Goal: Information Seeking & Learning: Learn about a topic

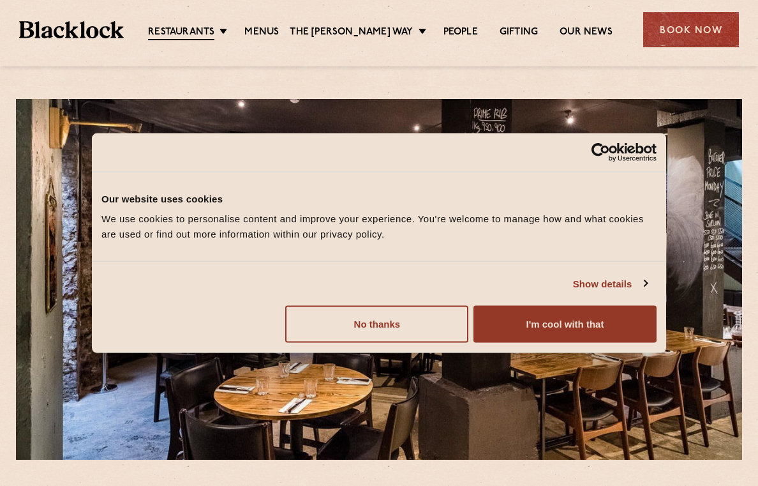
click at [615, 326] on button "I'm cool with that" at bounding box center [565, 324] width 183 height 37
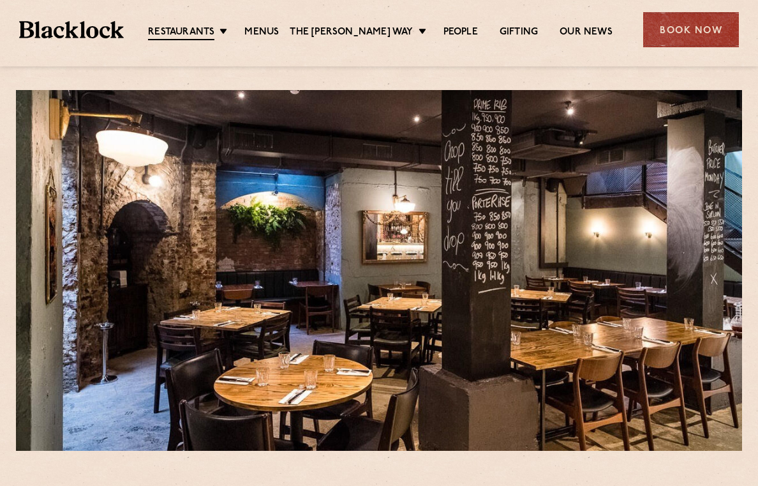
scroll to position [18, 0]
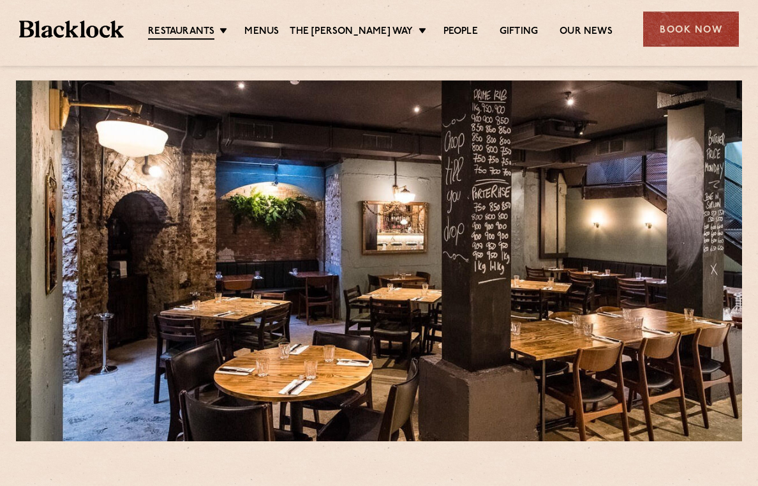
click at [275, 31] on link "Menus" at bounding box center [261, 32] width 34 height 13
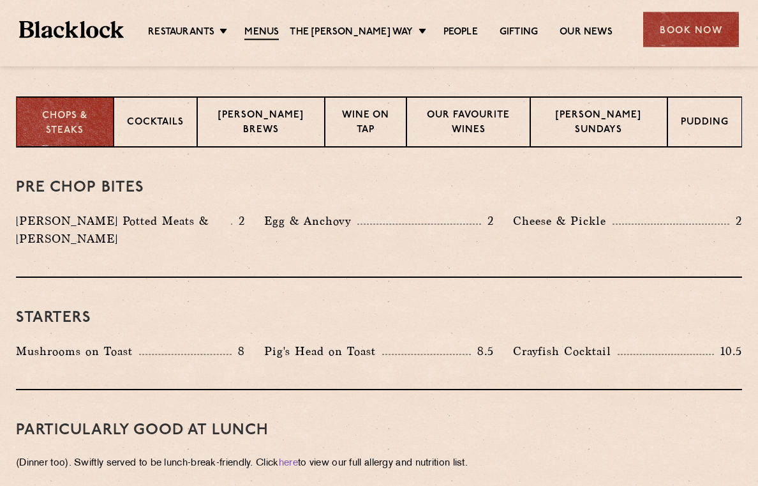
scroll to position [495, 0]
click at [612, 107] on div "[PERSON_NAME] Sundays" at bounding box center [598, 121] width 137 height 51
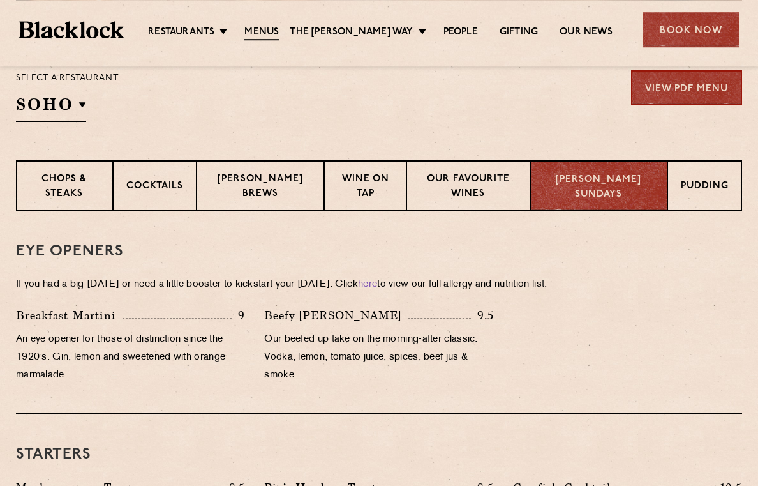
scroll to position [430, 0]
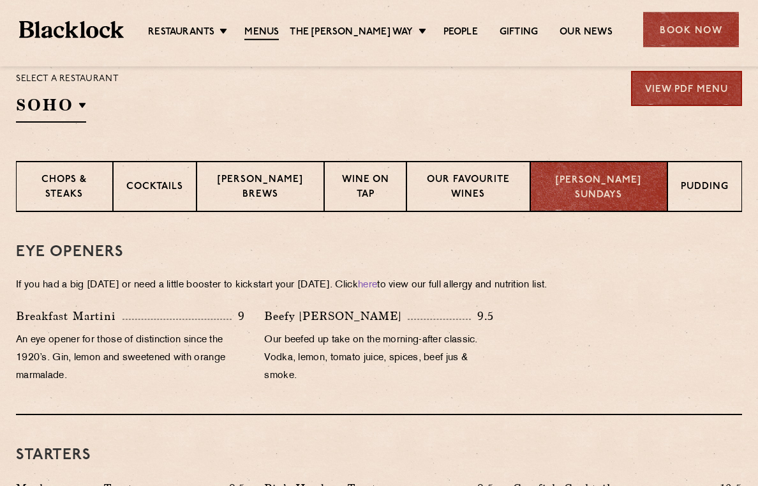
click at [712, 181] on p "Pudding" at bounding box center [705, 188] width 48 height 16
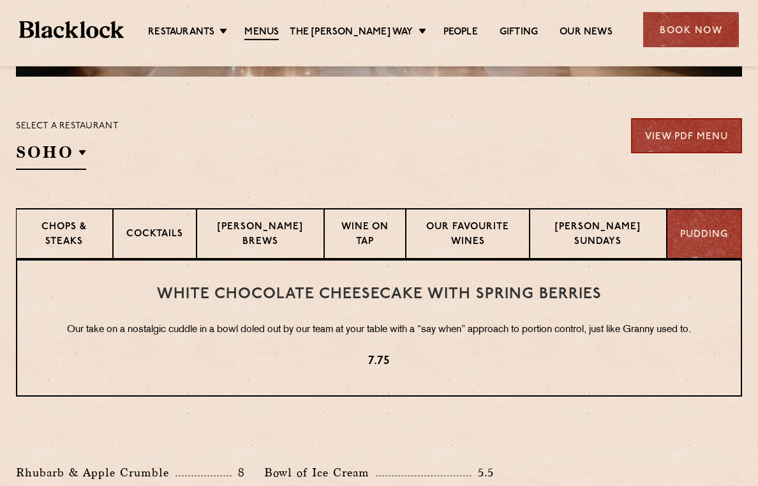
scroll to position [384, 0]
click at [73, 235] on p "Chops & Steaks" at bounding box center [64, 235] width 70 height 30
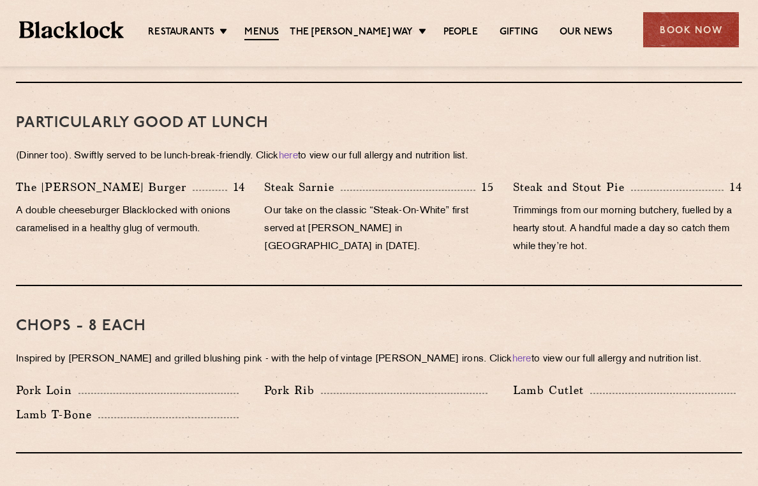
scroll to position [802, 0]
click at [258, 38] on link "Menus" at bounding box center [261, 33] width 34 height 14
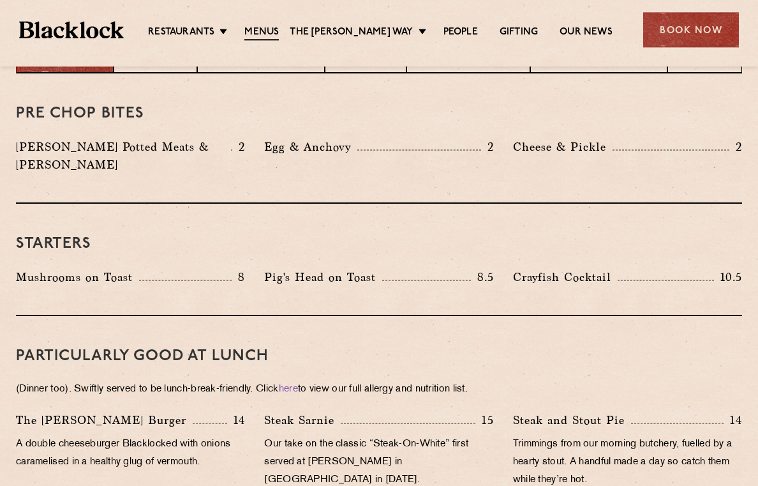
scroll to position [576, 0]
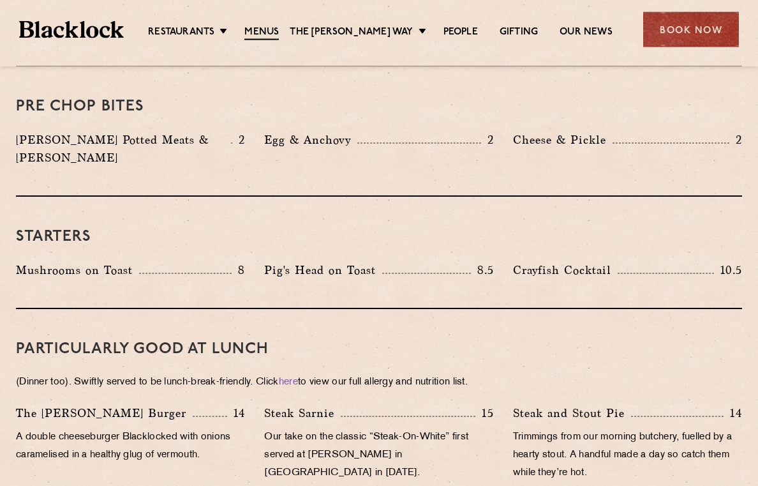
click at [322, 261] on p "Pig's Head on Toast" at bounding box center [323, 270] width 118 height 18
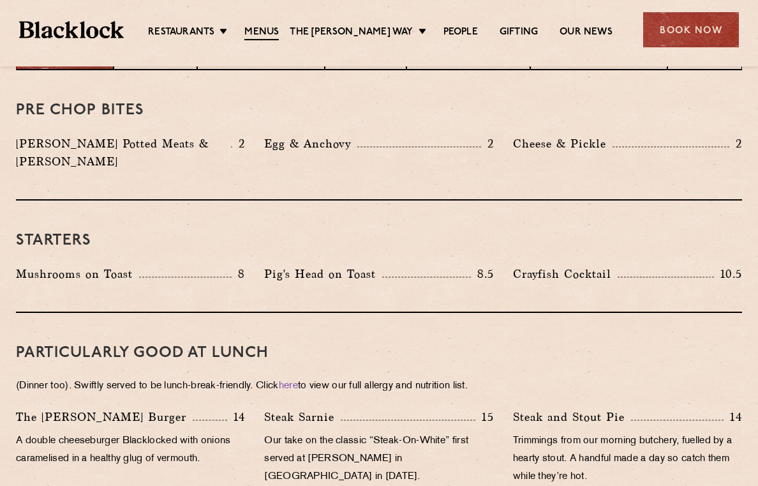
scroll to position [568, 0]
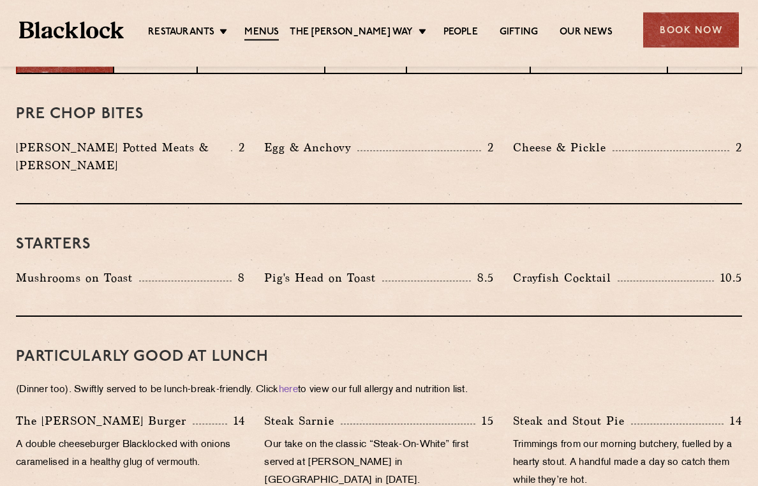
click at [287, 276] on div "Starters Mushrooms on Toast 8 Pig's Head on Toast 8.5 Crayfish Cocktail 10.5" at bounding box center [379, 260] width 726 height 112
click at [286, 269] on p "Pig's Head on Toast" at bounding box center [323, 278] width 118 height 18
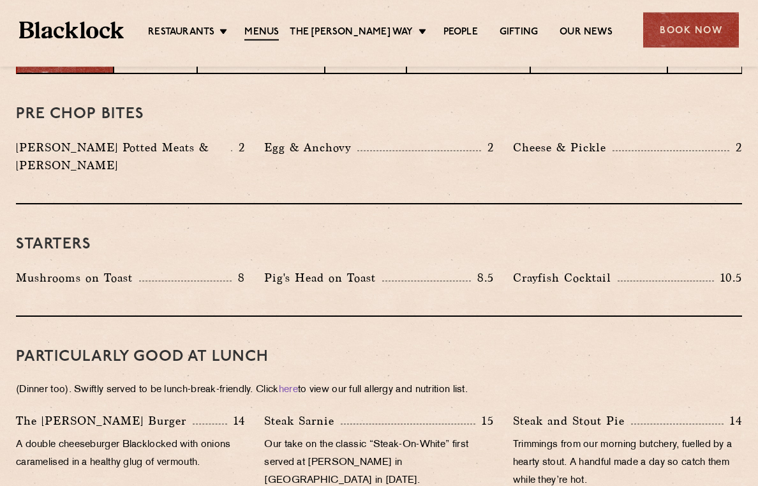
click at [286, 269] on p "Pig's Head on Toast" at bounding box center [323, 278] width 118 height 18
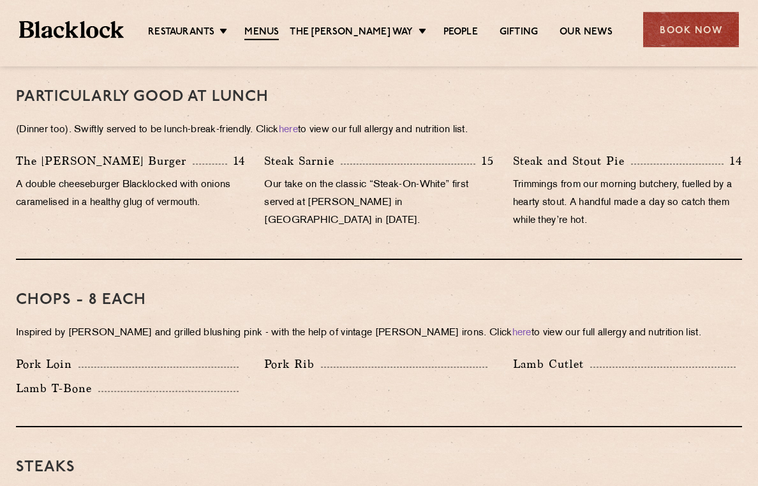
scroll to position [825, 0]
